Goal: Navigation & Orientation: Find specific page/section

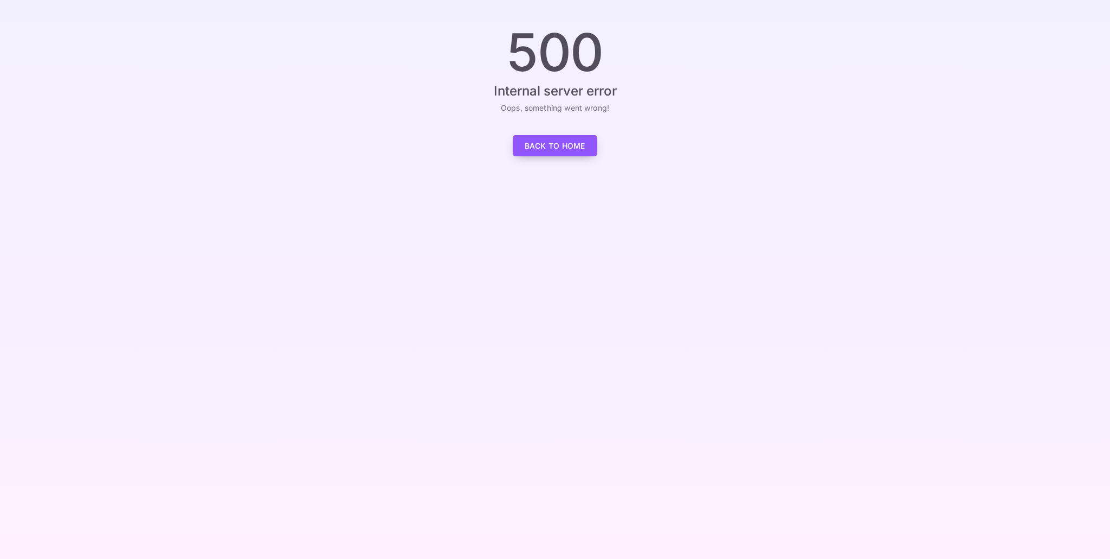
click at [555, 145] on link "Back to Home" at bounding box center [555, 145] width 85 height 21
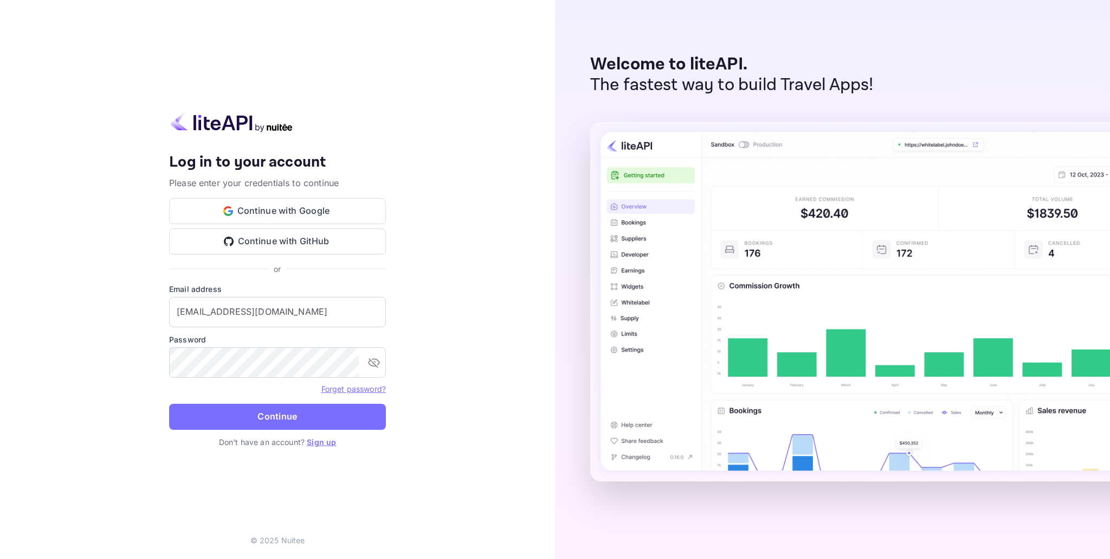
click at [505, 344] on div "Your account has been created successfully, a confirmation link has been sent t…" at bounding box center [277, 279] width 555 height 559
click at [290, 420] on button "Continue" at bounding box center [277, 416] width 217 height 26
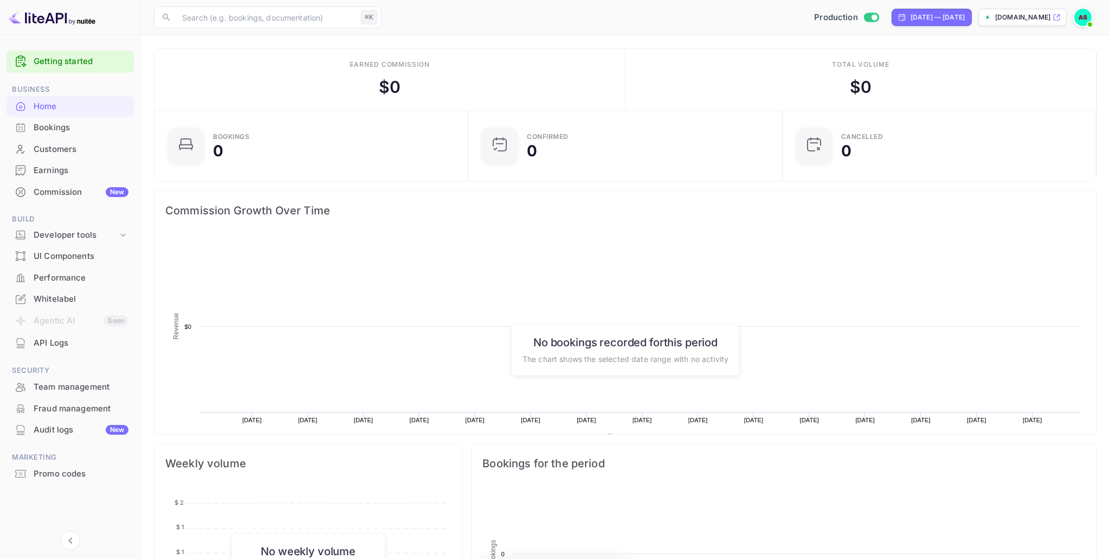
scroll to position [176, 307]
click at [53, 277] on div "Performance" at bounding box center [81, 278] width 95 height 12
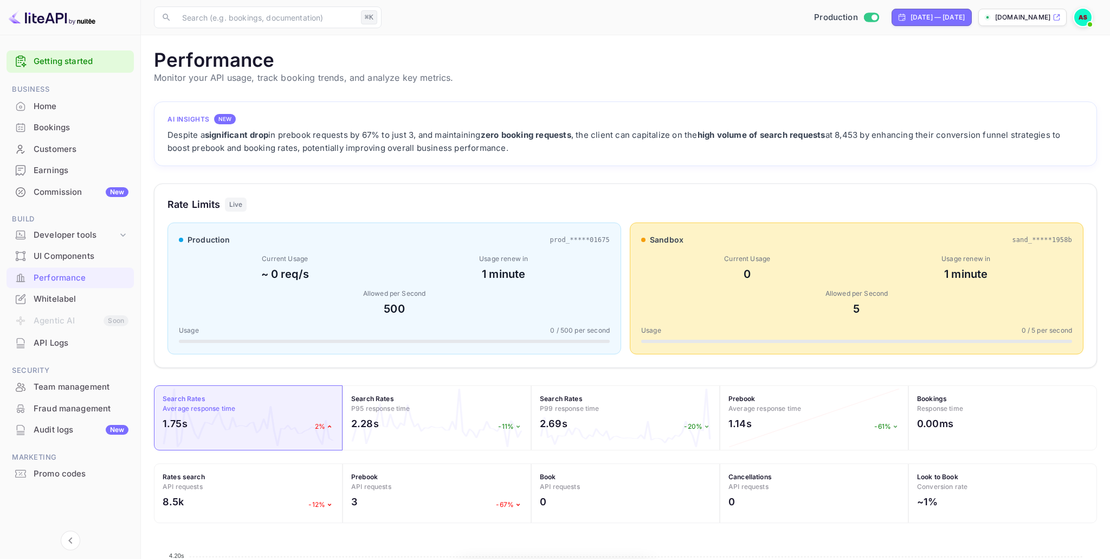
scroll to position [279, 943]
click at [41, 105] on div "Home" at bounding box center [81, 106] width 95 height 12
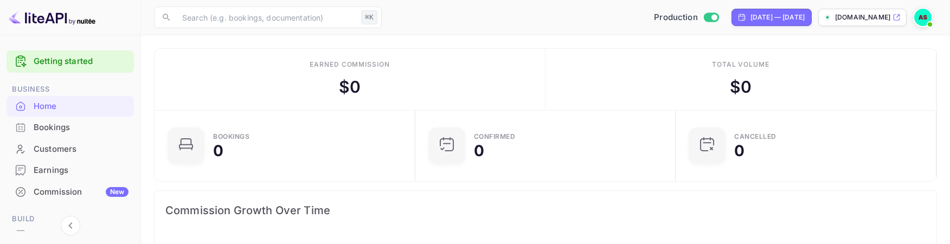
scroll to position [1, 1]
